Goal: Transaction & Acquisition: Purchase product/service

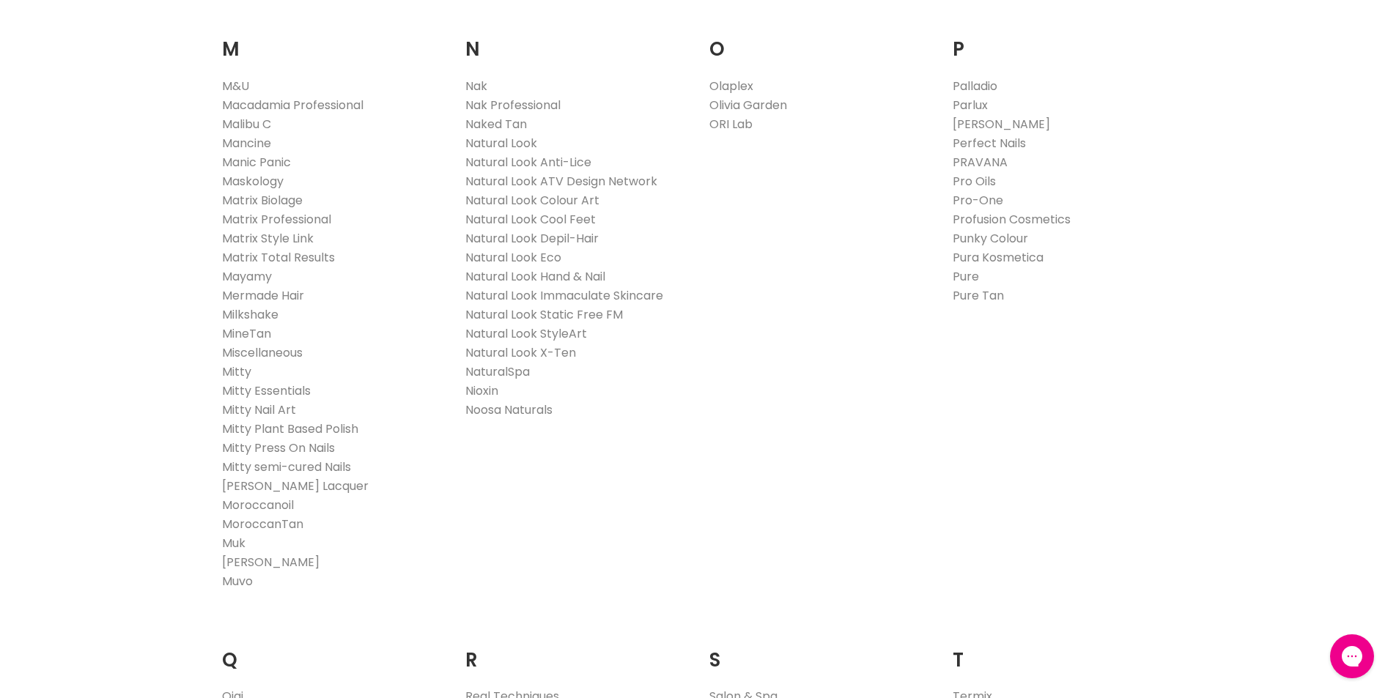
scroll to position [1612, 0]
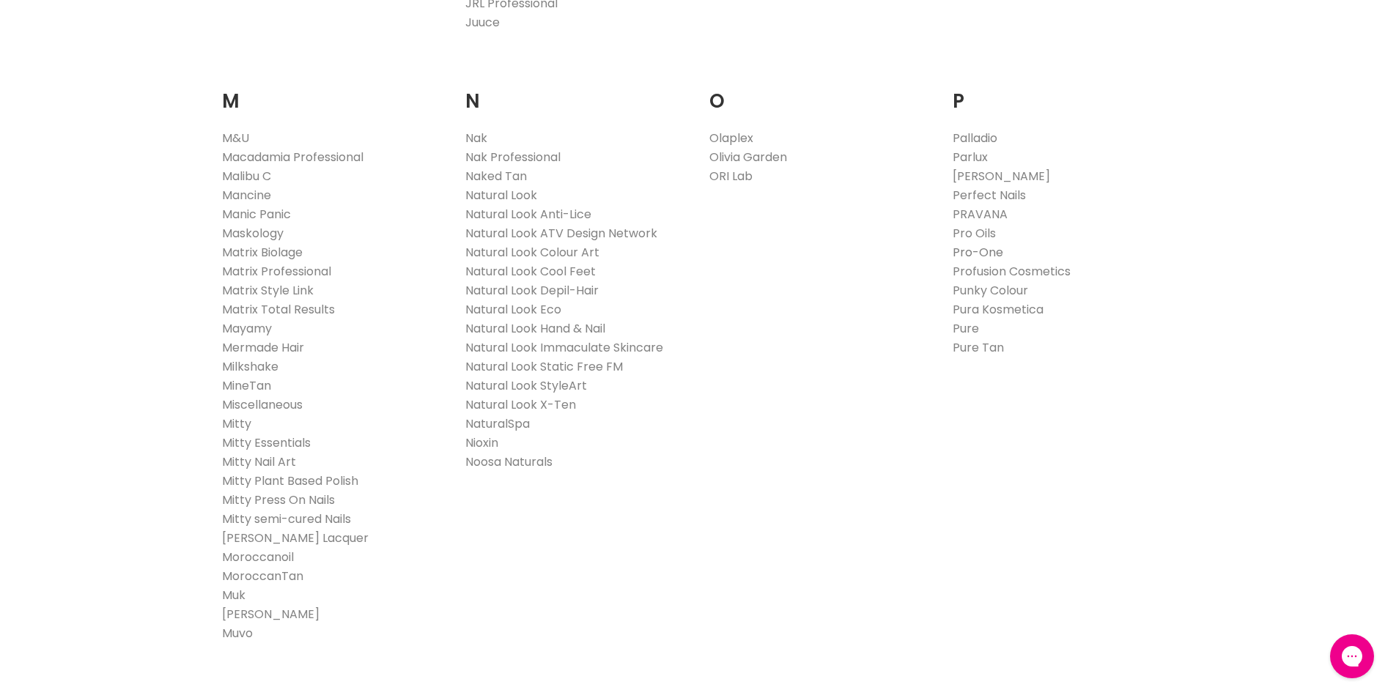
click at [984, 250] on link "Pro-One" at bounding box center [978, 252] width 51 height 17
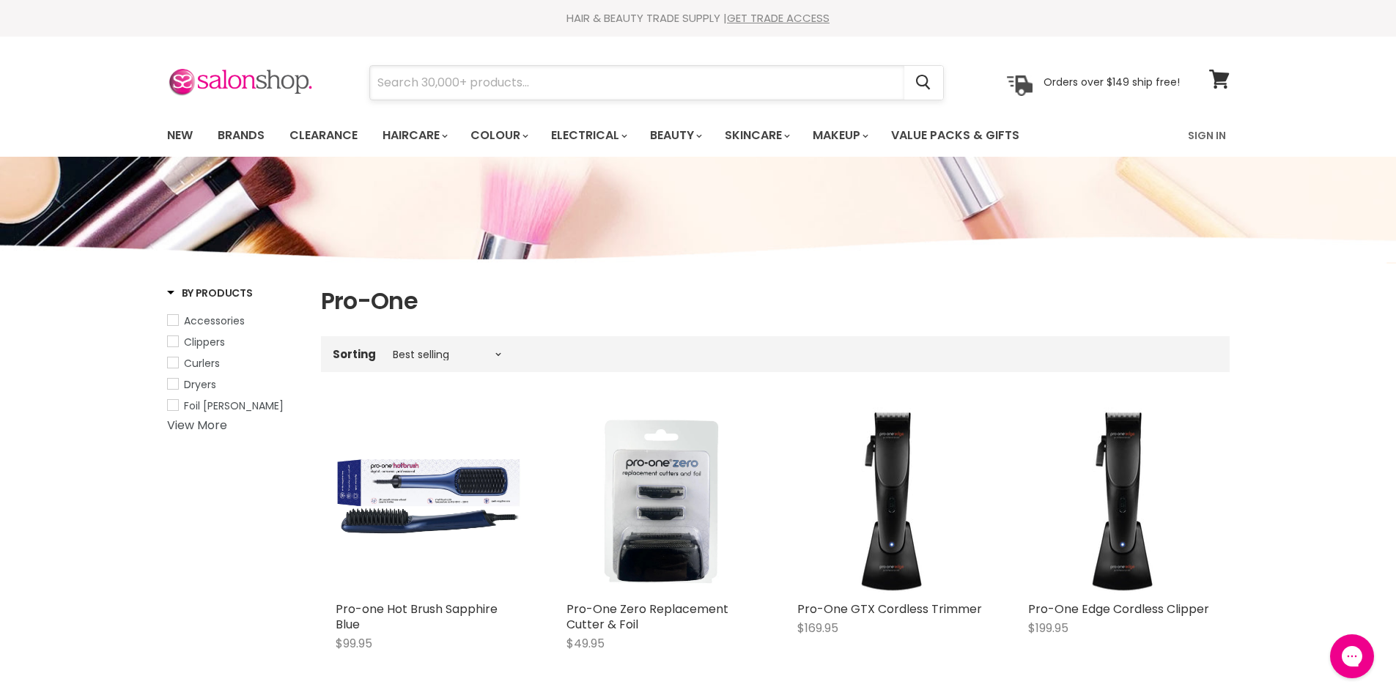
click at [553, 92] on input "Search" at bounding box center [637, 83] width 534 height 34
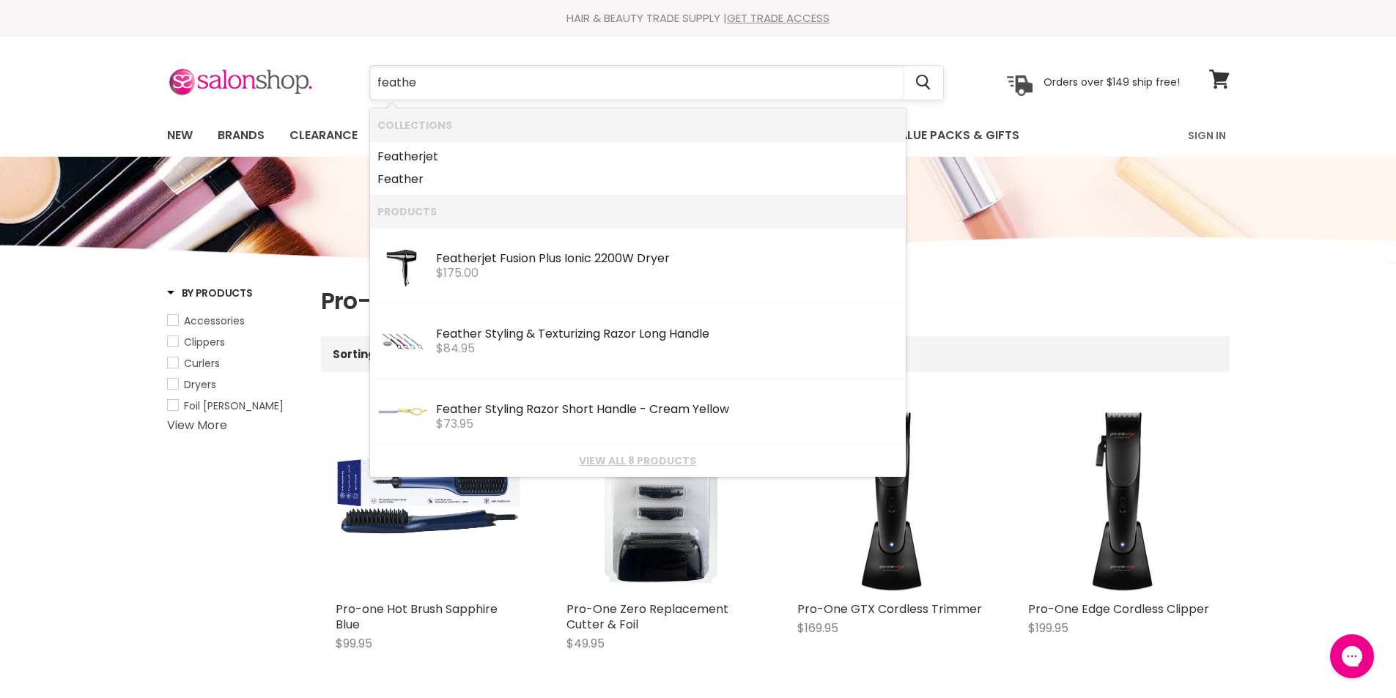
type input "feather"
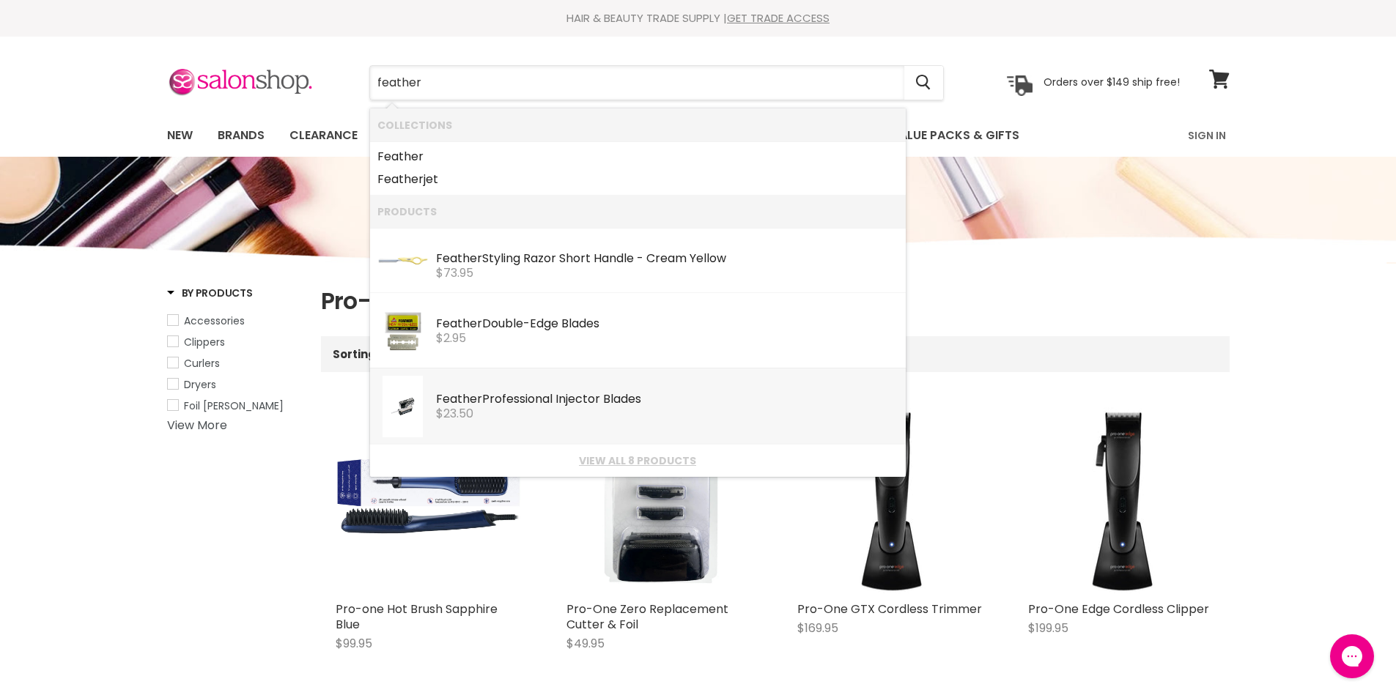
click at [468, 402] on b "Feather" at bounding box center [459, 399] width 46 height 17
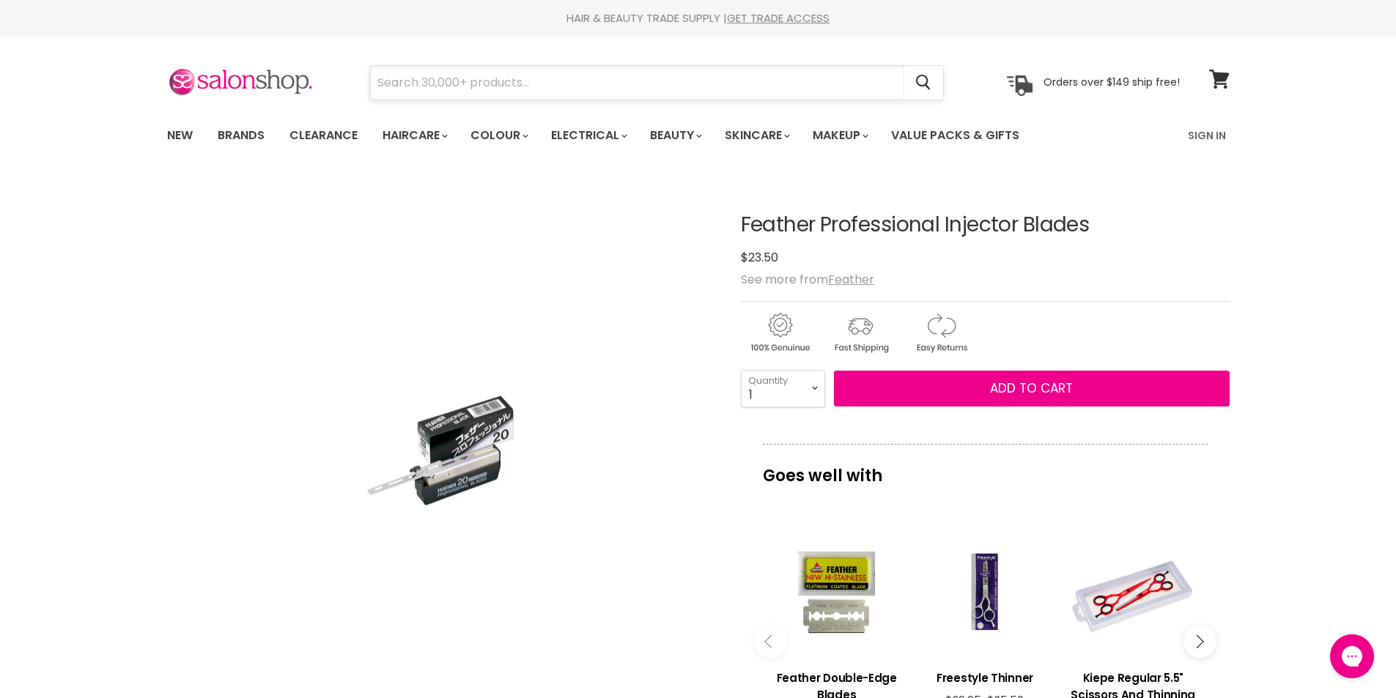
click at [540, 97] on input "Search" at bounding box center [637, 83] width 534 height 34
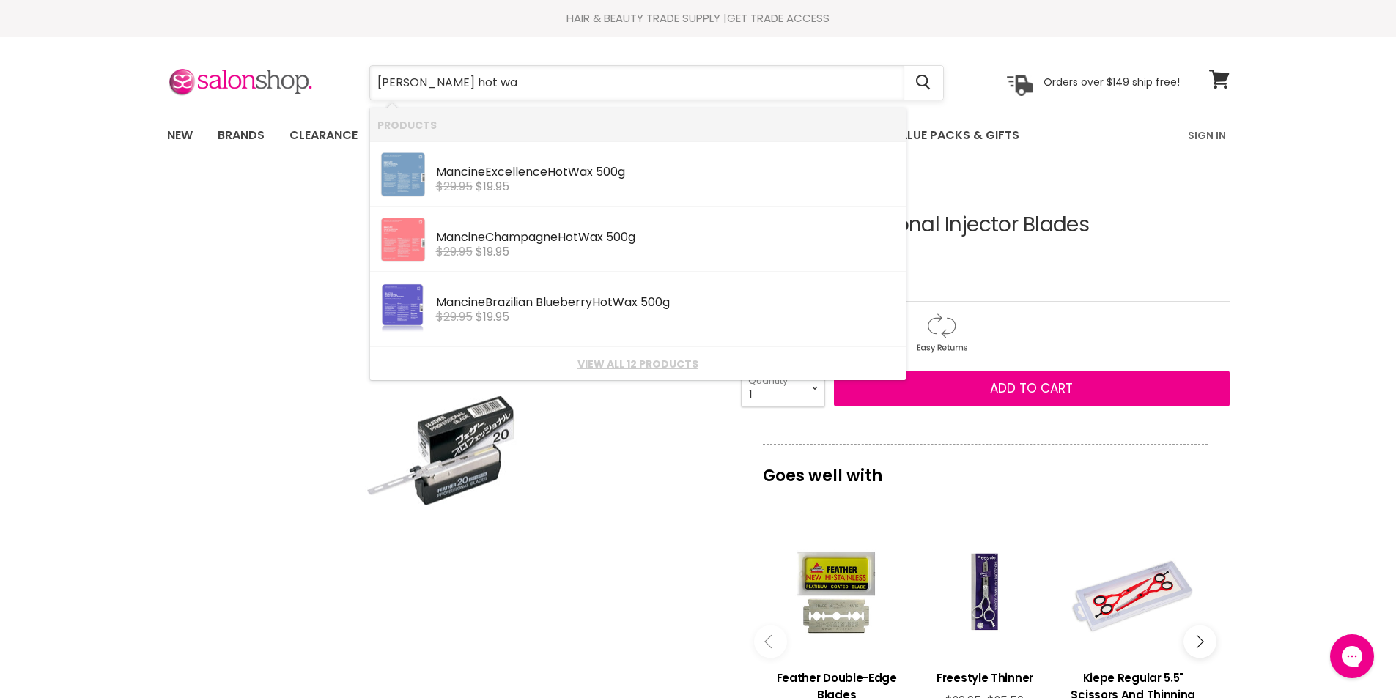
type input "mancine hot wax"
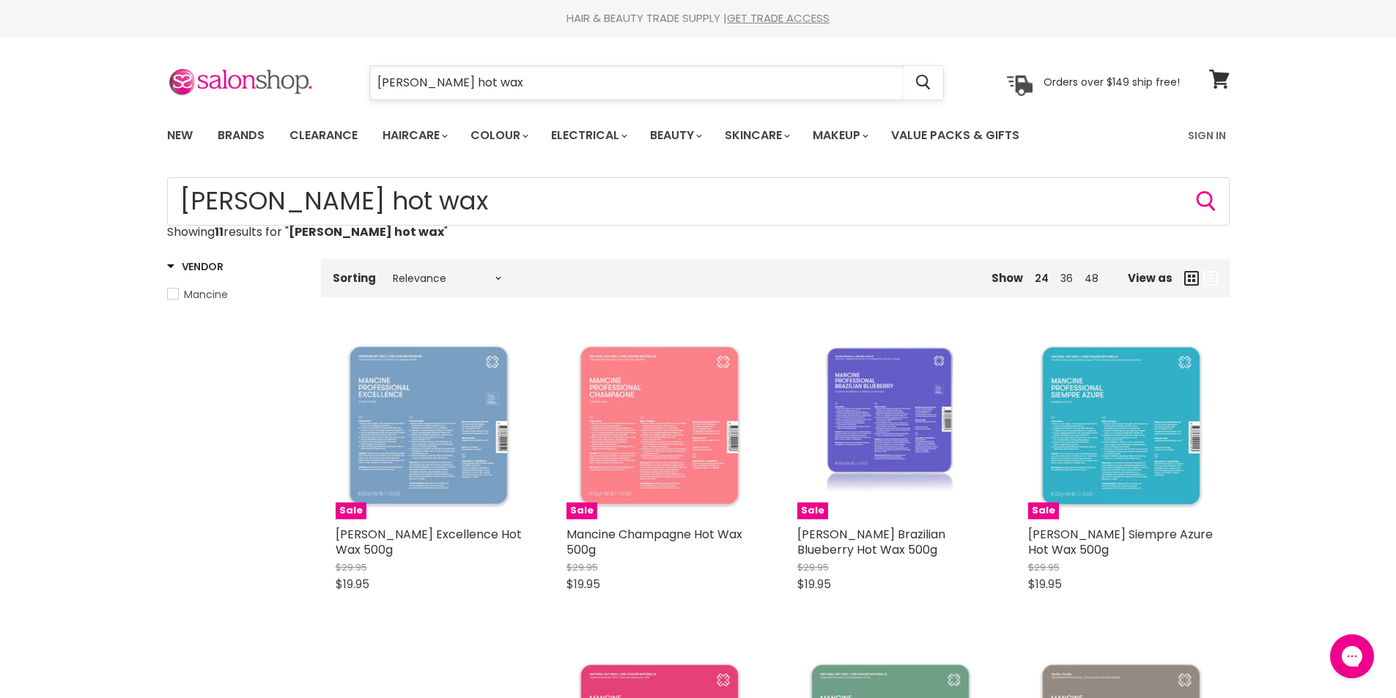
click at [482, 89] on input "mancine hot wax" at bounding box center [637, 83] width 534 height 34
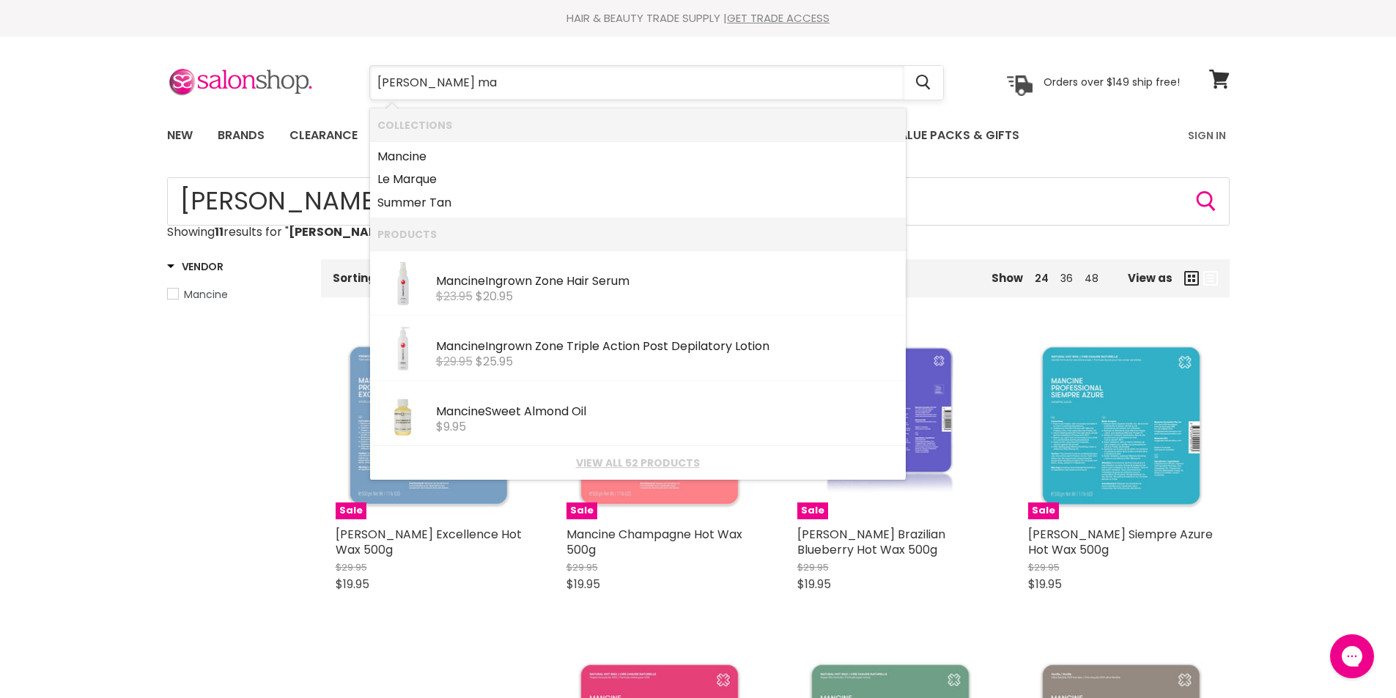
type input "mancine man"
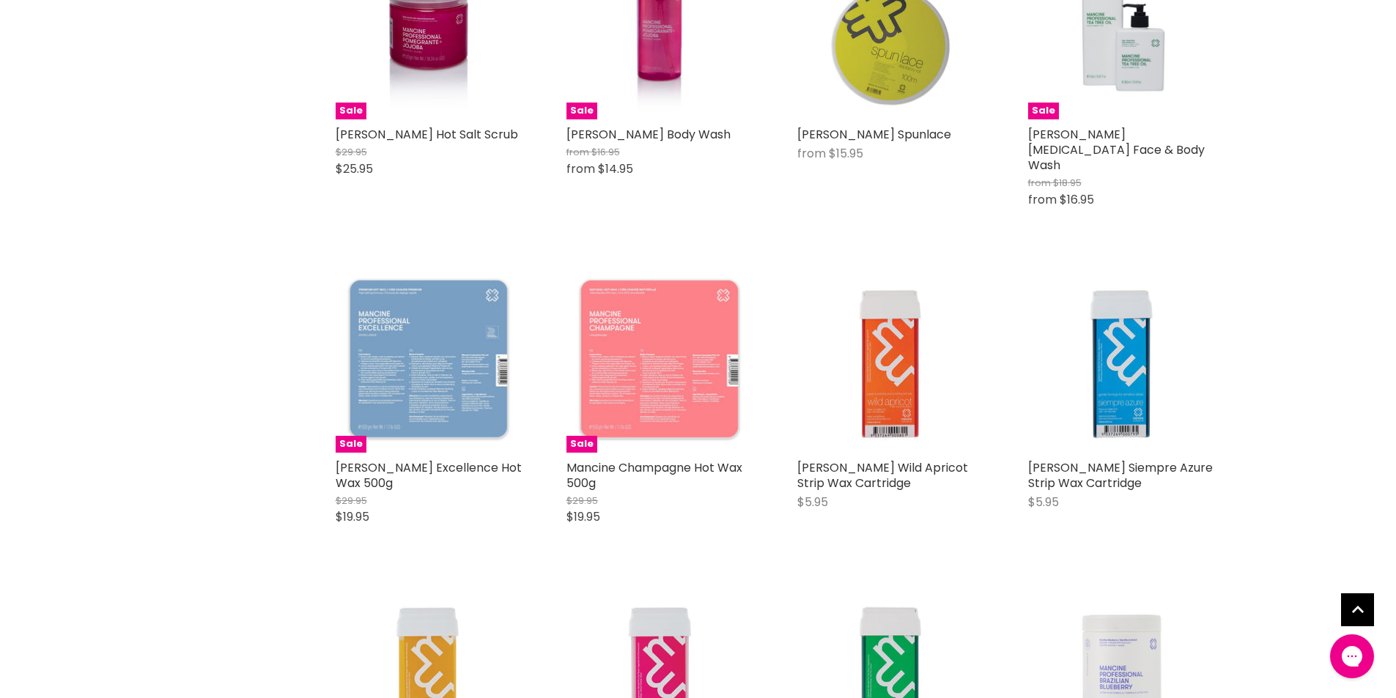
scroll to position [1319, 0]
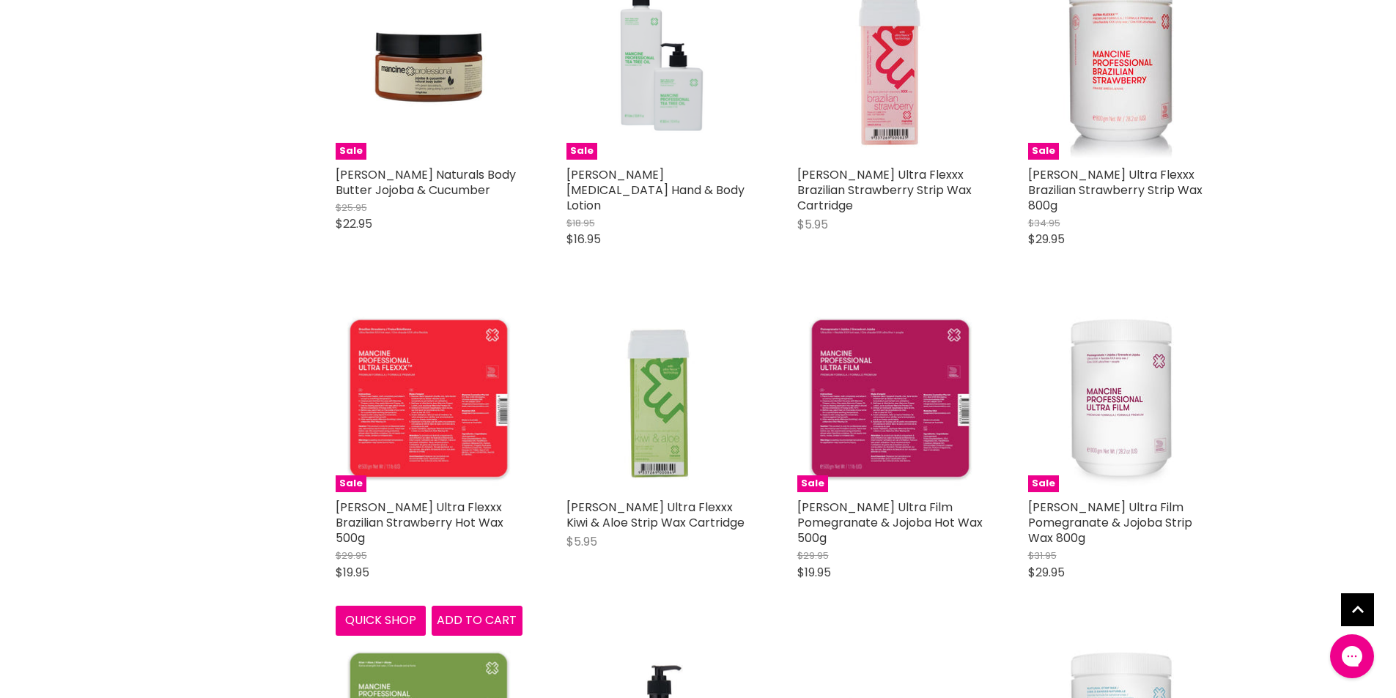
scroll to position [3372, 0]
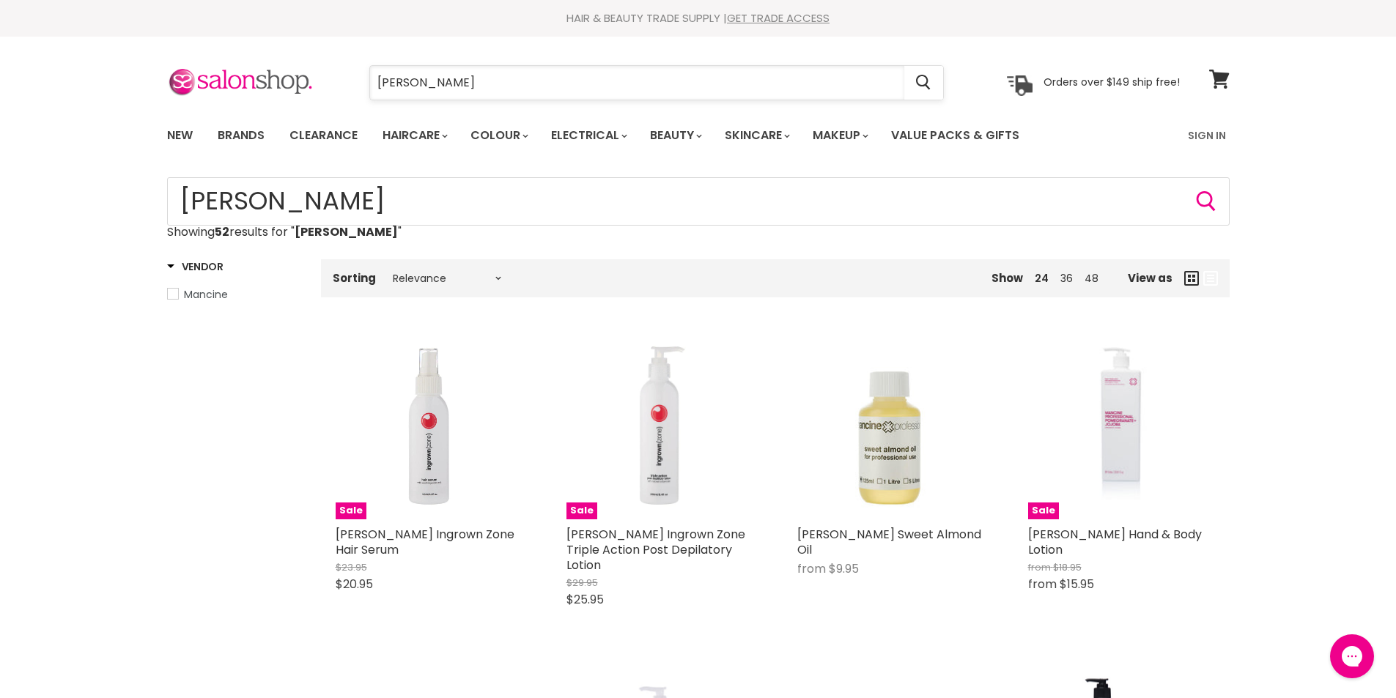
click at [449, 82] on input "[PERSON_NAME]" at bounding box center [637, 83] width 534 height 34
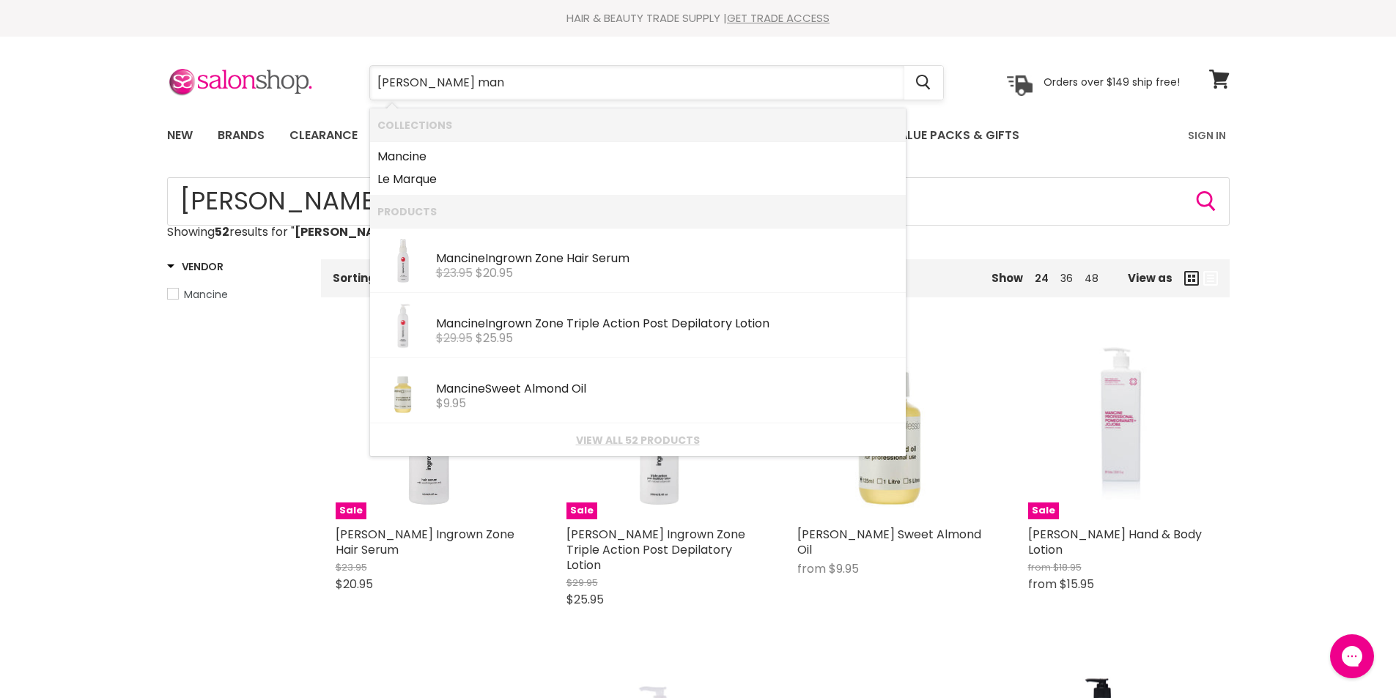
type input "mancine mani"
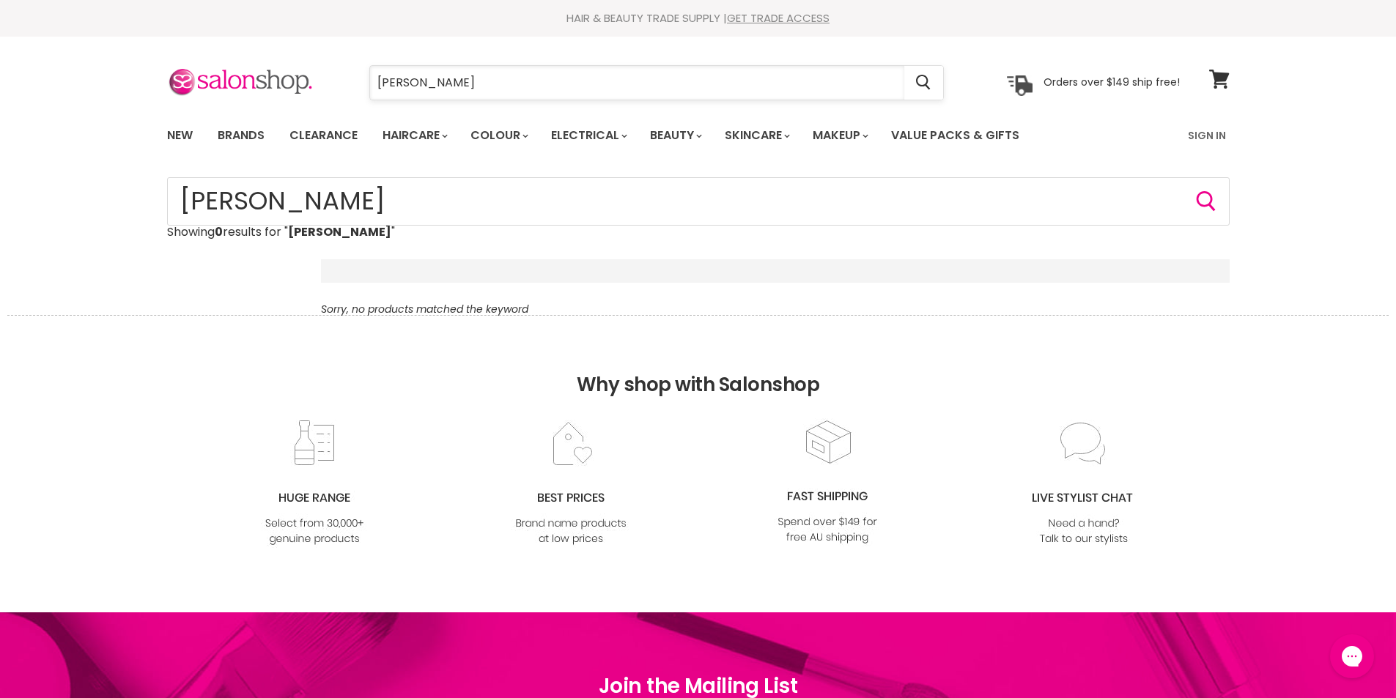
click at [471, 85] on input "mancine" at bounding box center [637, 83] width 534 height 34
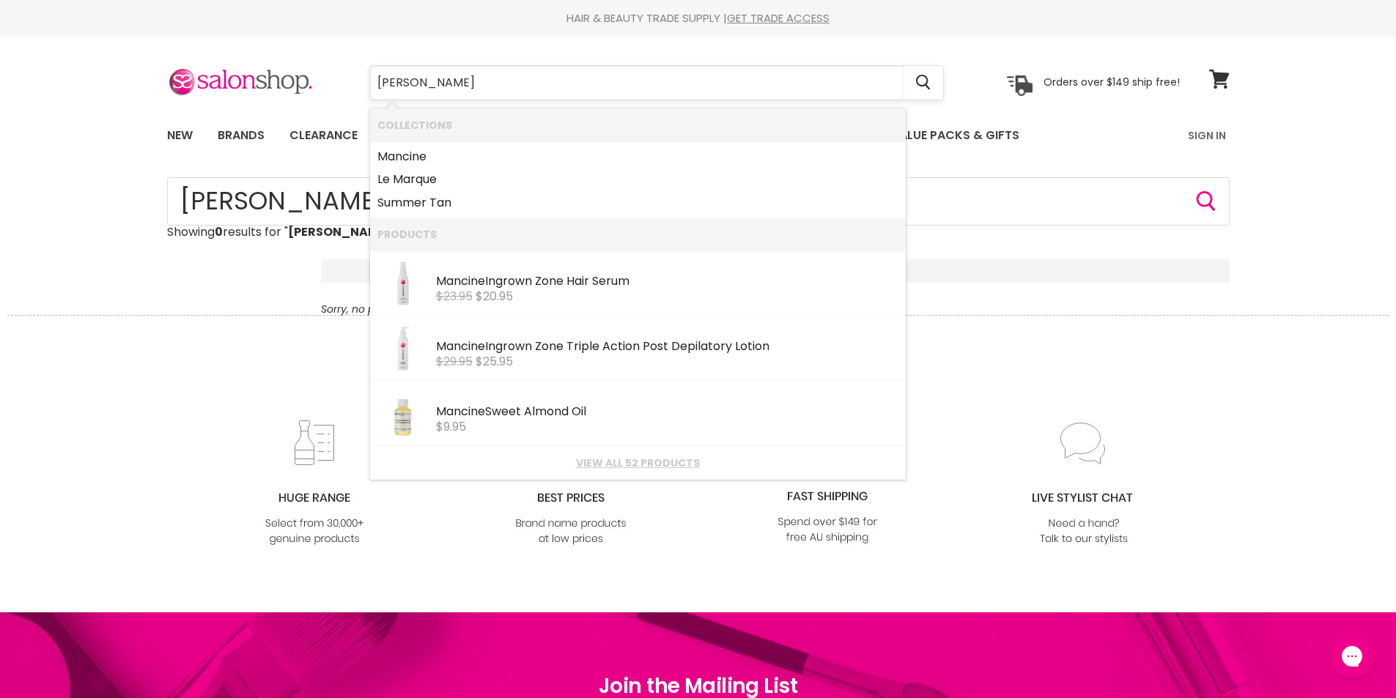
click at [471, 85] on input "mancine" at bounding box center [637, 83] width 534 height 34
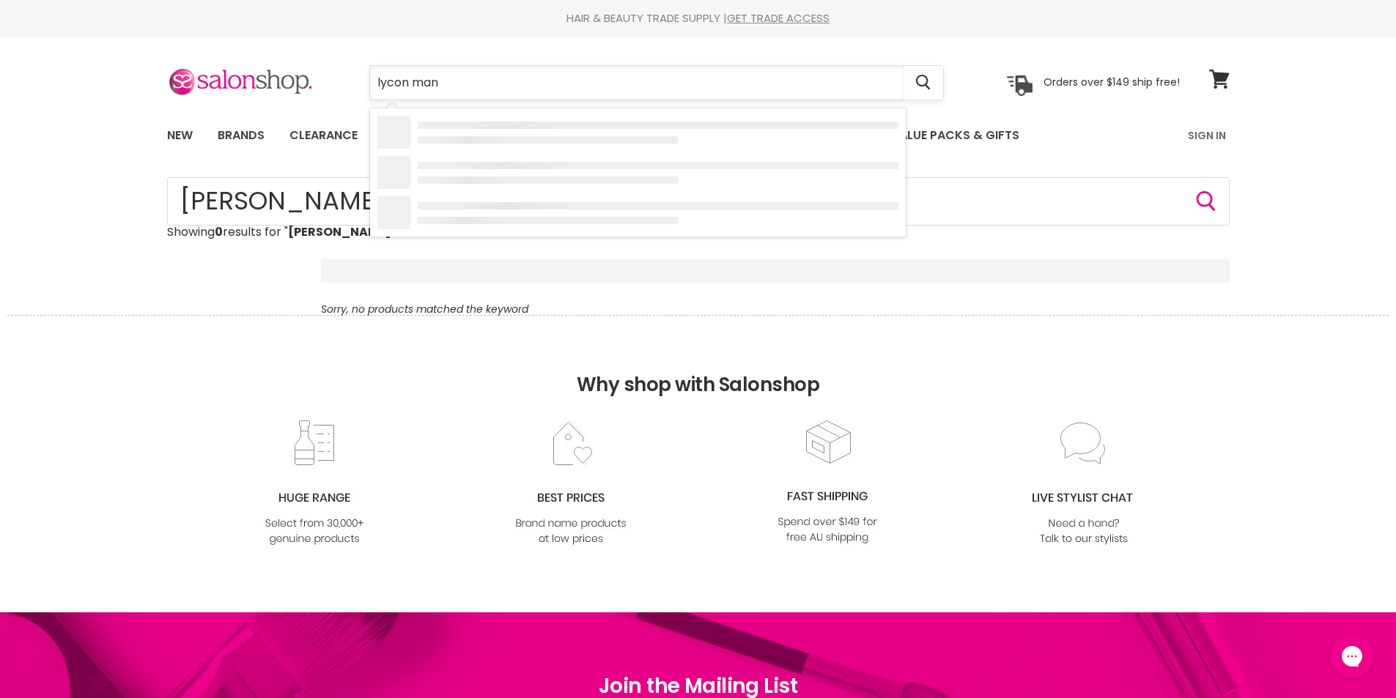
type input "lycon mani"
click at [484, 245] on b "MANi" at bounding box center [487, 237] width 29 height 17
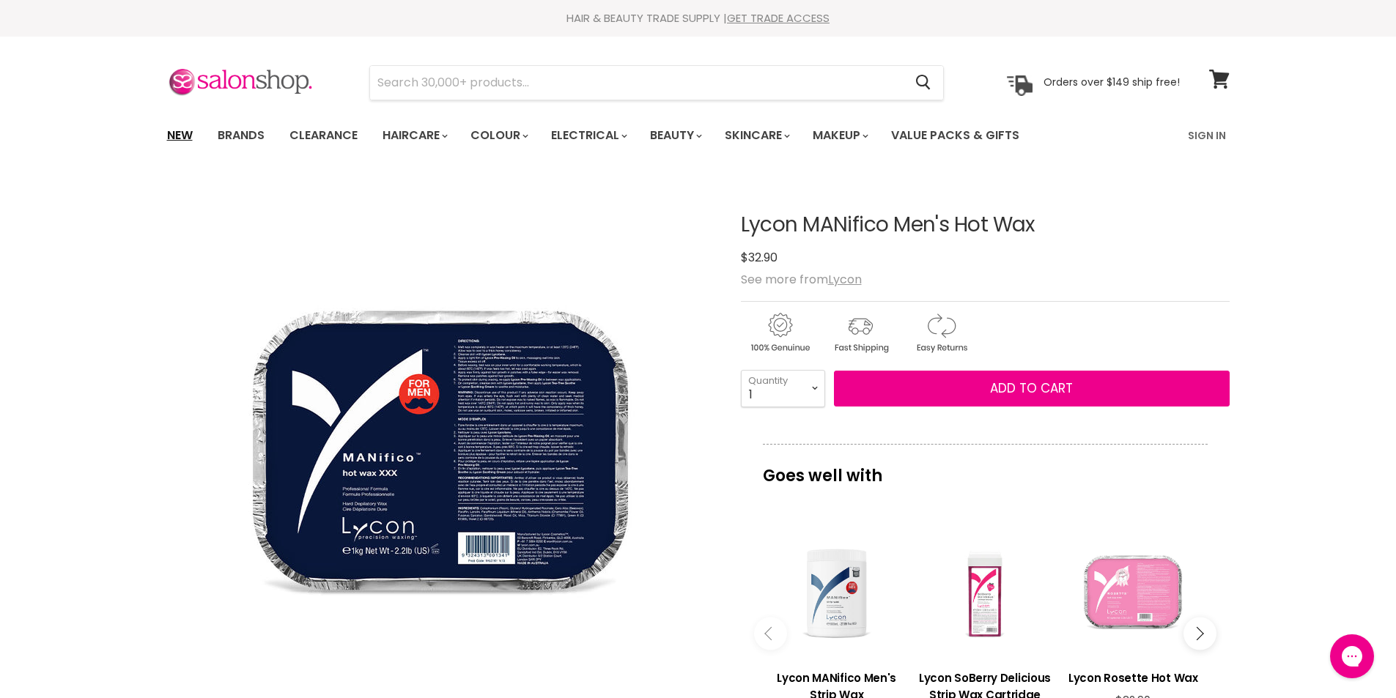
click at [180, 129] on link "New" at bounding box center [180, 135] width 48 height 31
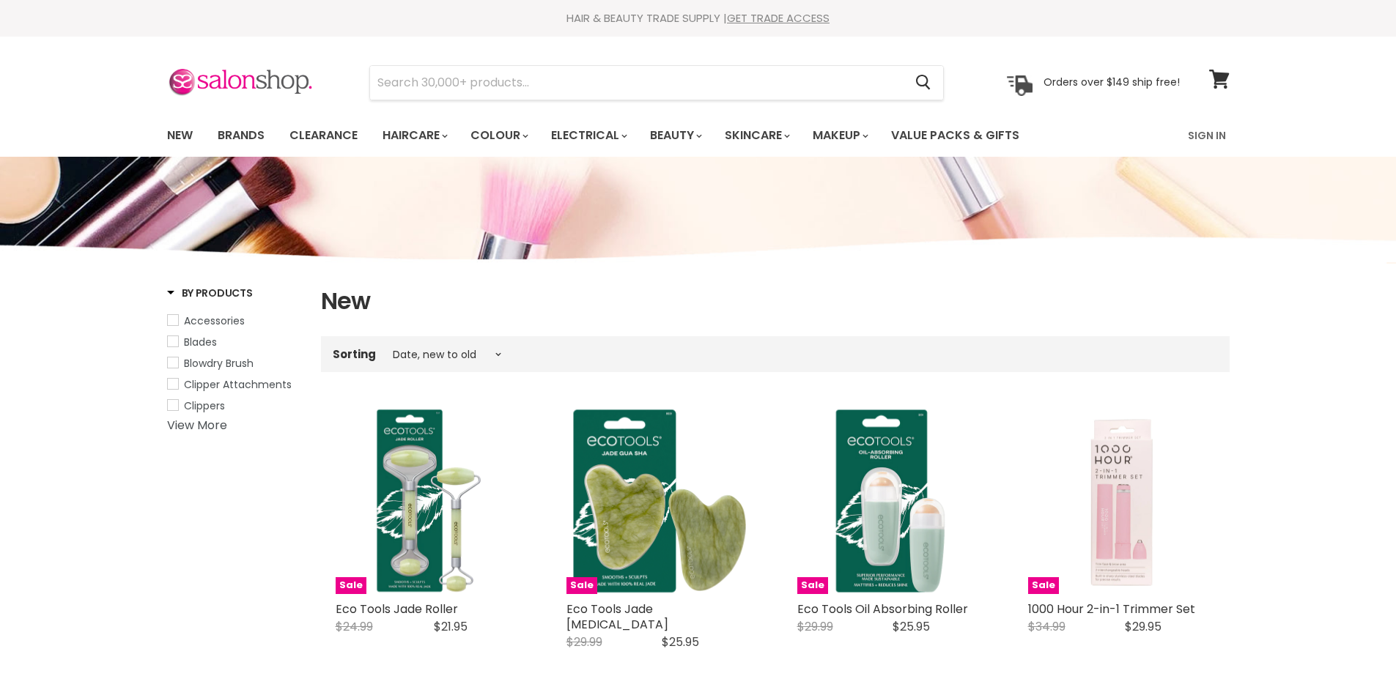
select select "created-descending"
